Goal: Information Seeking & Learning: Learn about a topic

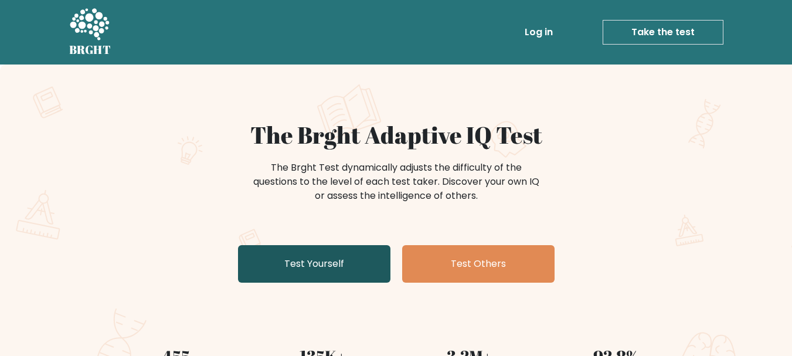
click at [378, 269] on link "Test Yourself" at bounding box center [314, 264] width 152 height 38
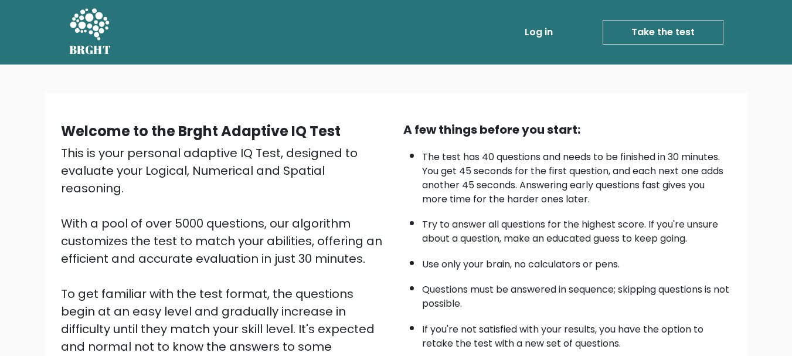
click at [100, 32] on icon at bounding box center [89, 24] width 39 height 32
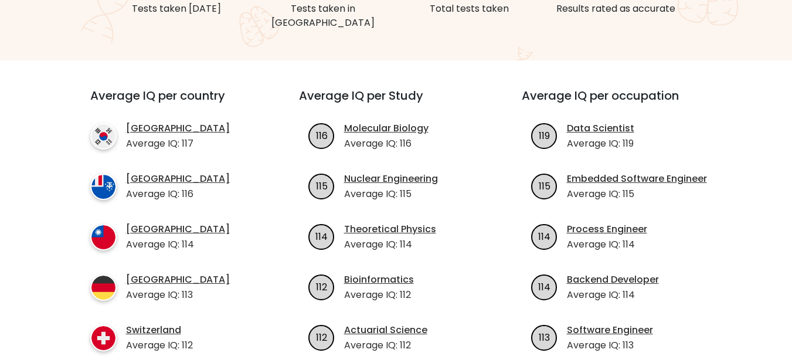
scroll to position [340, 0]
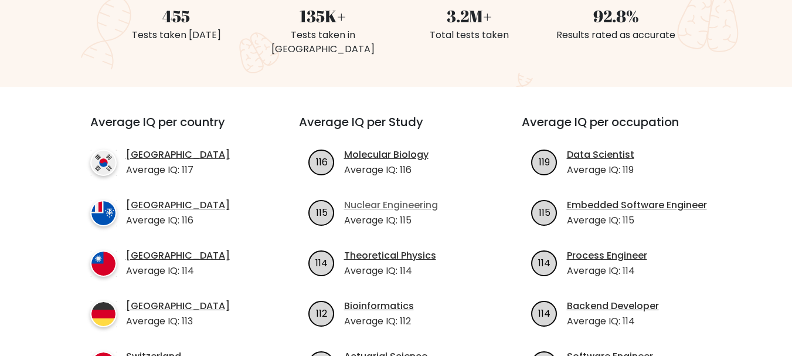
click at [424, 198] on link "Nuclear Engineering" at bounding box center [391, 205] width 94 height 14
click at [376, 148] on link "Molecular Biology" at bounding box center [386, 155] width 84 height 14
click at [615, 148] on link "Data Scientist" at bounding box center [600, 155] width 67 height 14
click at [173, 148] on link "[GEOGRAPHIC_DATA]" at bounding box center [178, 155] width 104 height 14
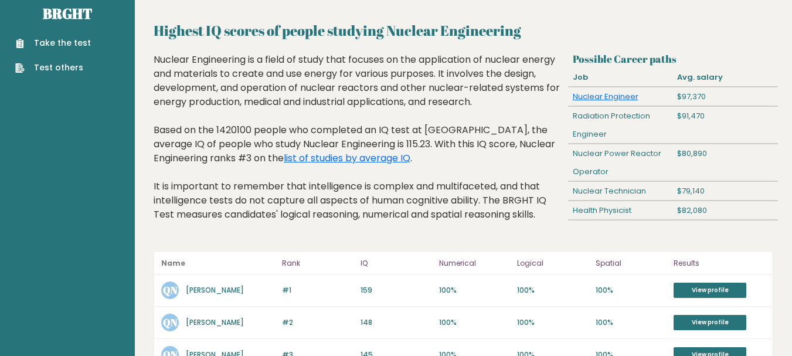
scroll to position [16, 0]
